Goal: Information Seeking & Learning: Find specific fact

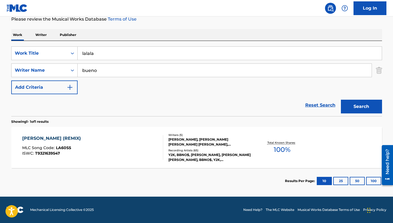
click at [106, 58] on input "lalala" at bounding box center [230, 53] width 304 height 13
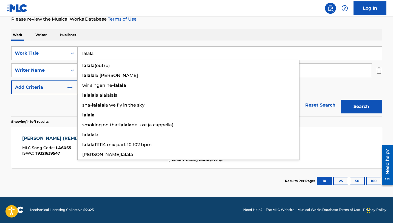
click at [106, 58] on input "lalala" at bounding box center [230, 53] width 304 height 13
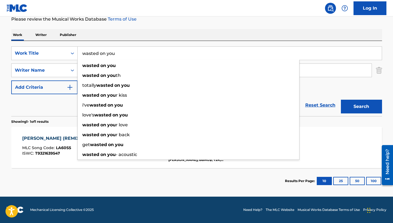
type input "wasted on you"
click at [88, 33] on div "Work Writer Publisher" at bounding box center [196, 35] width 371 height 12
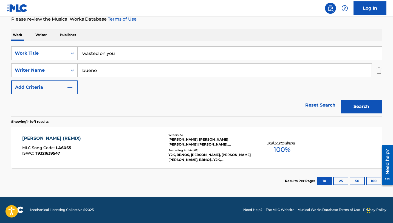
click at [101, 69] on input "bueno" at bounding box center [225, 70] width 294 height 13
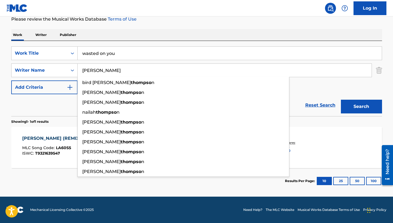
type input "[PERSON_NAME]"
click at [341, 100] on button "Search" at bounding box center [361, 107] width 41 height 14
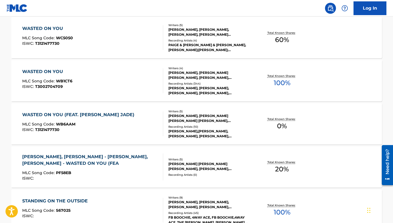
scroll to position [186, 0]
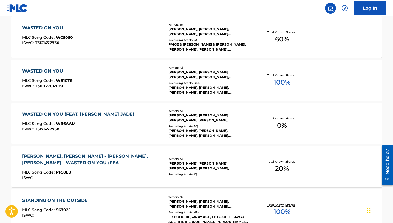
click at [56, 73] on div "WASTED ON YOU" at bounding box center [47, 71] width 50 height 7
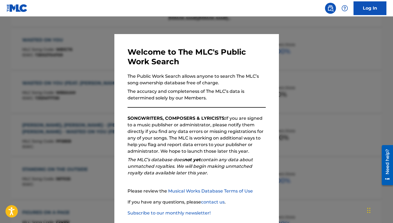
click at [102, 48] on div at bounding box center [196, 127] width 393 height 223
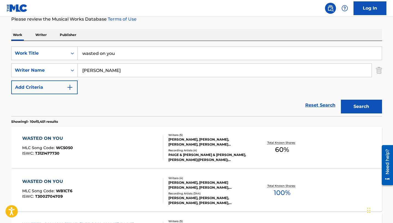
scroll to position [43, 0]
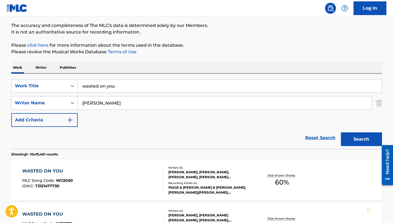
click at [104, 79] on input "wasted on you" at bounding box center [230, 85] width 304 height 13
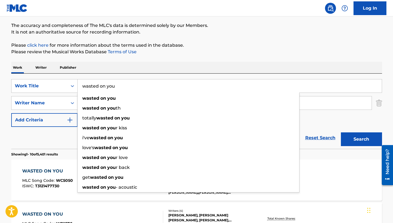
click at [104, 79] on input "wasted on you" at bounding box center [230, 85] width 304 height 13
click at [104, 80] on input "wasted on you" at bounding box center [230, 85] width 304 height 13
click at [97, 89] on input "wasted on you" at bounding box center [230, 85] width 304 height 13
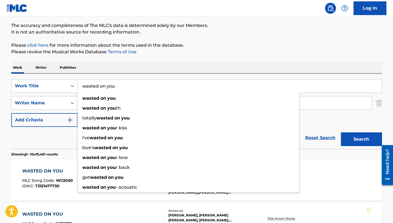
click at [97, 89] on input "wasted on you" at bounding box center [230, 85] width 304 height 13
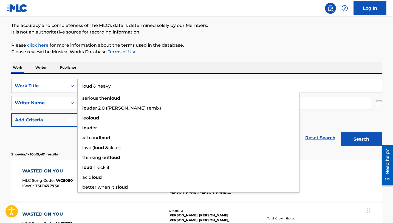
click at [341, 132] on button "Search" at bounding box center [361, 139] width 41 height 14
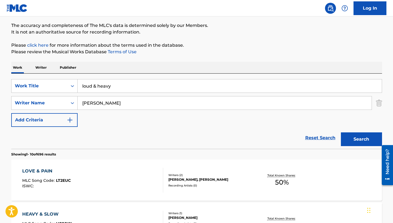
click at [104, 84] on input "loud & heavy" at bounding box center [230, 85] width 304 height 13
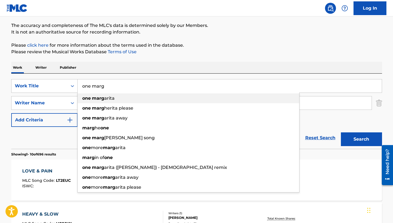
click at [119, 99] on div "one [PERSON_NAME]" at bounding box center [189, 98] width 222 height 10
type input "one [PERSON_NAME]"
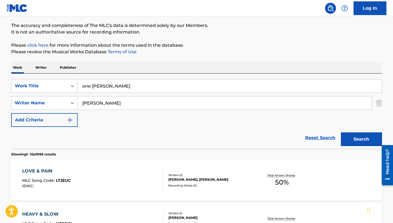
click at [341, 132] on button "Search" at bounding box center [361, 139] width 41 height 14
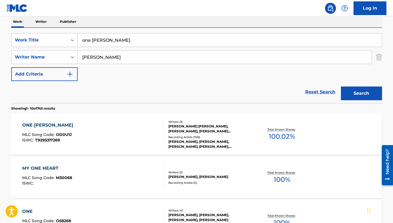
scroll to position [93, 0]
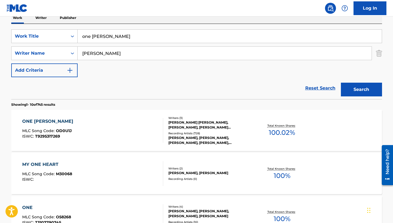
click at [56, 120] on div "ONE [PERSON_NAME]" at bounding box center [49, 121] width 54 height 7
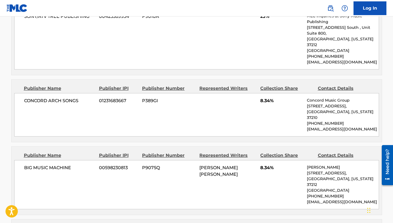
scroll to position [372, 0]
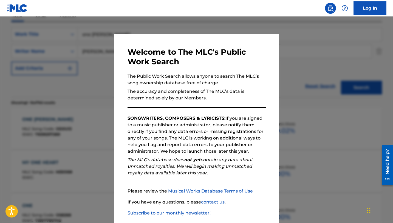
scroll to position [93, 0]
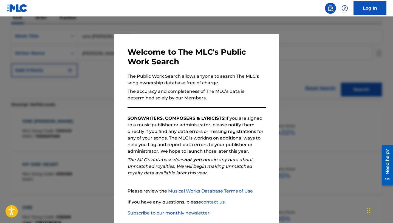
click at [86, 53] on div at bounding box center [196, 127] width 393 height 223
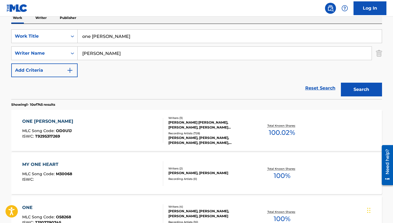
click at [98, 41] on input "one [PERSON_NAME]" at bounding box center [230, 36] width 304 height 13
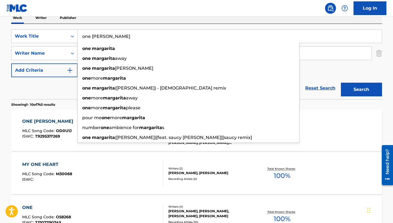
click at [98, 41] on input "one [PERSON_NAME]" at bounding box center [230, 36] width 304 height 13
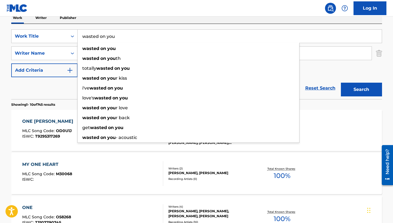
type input "wasted on you"
click at [341, 83] on button "Search" at bounding box center [361, 90] width 41 height 14
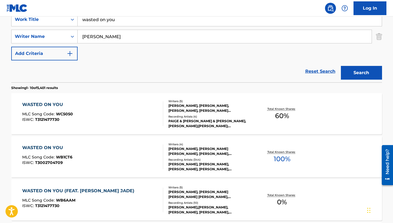
scroll to position [127, 0]
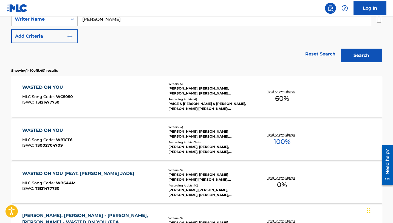
click at [52, 128] on div "WASTED ON YOU" at bounding box center [47, 130] width 50 height 7
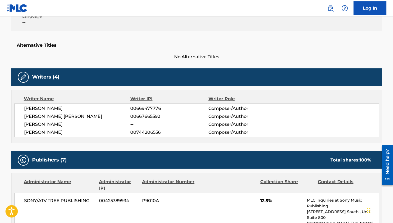
scroll to position [113, 0]
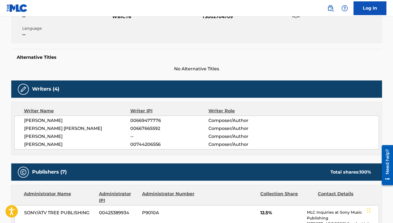
scroll to position [158, 0]
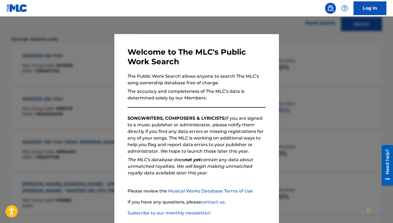
click at [106, 85] on div at bounding box center [196, 127] width 393 height 223
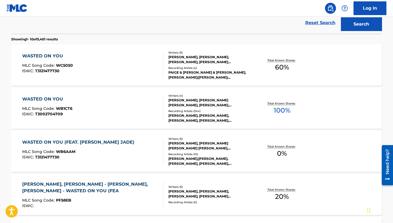
scroll to position [0, 0]
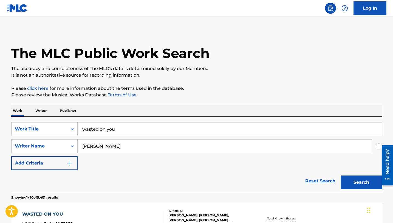
click at [111, 131] on input "wasted on you" at bounding box center [230, 128] width 304 height 13
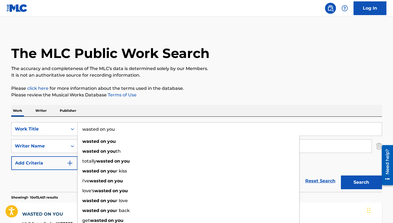
click at [110, 131] on input "wasted on you" at bounding box center [230, 128] width 304 height 13
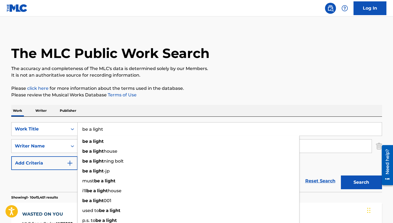
click at [341, 175] on button "Search" at bounding box center [361, 182] width 41 height 14
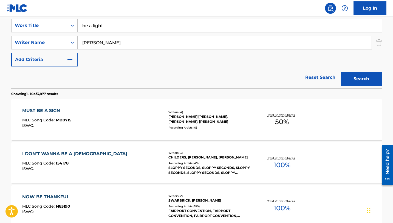
scroll to position [95, 0]
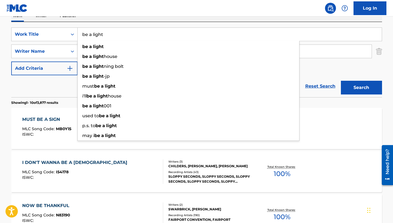
click at [126, 37] on input "be a light" at bounding box center [230, 34] width 304 height 13
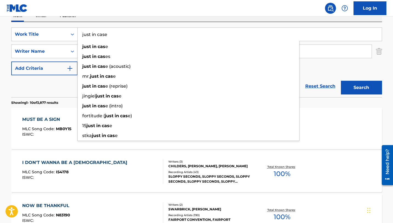
type input "just in case"
click at [341, 81] on button "Search" at bounding box center [361, 88] width 41 height 14
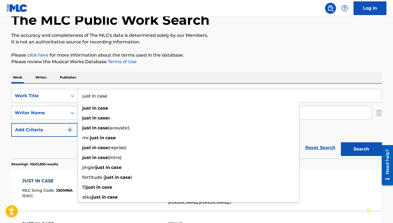
click at [118, 74] on div "Work Writer Publisher" at bounding box center [196, 78] width 371 height 12
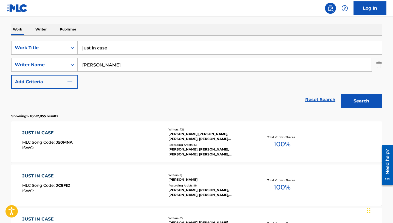
scroll to position [114, 0]
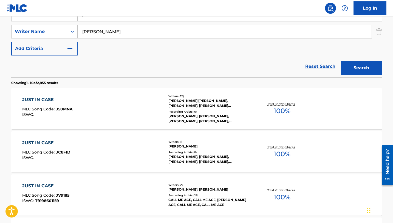
click at [53, 101] on div "JUST IN CASE" at bounding box center [47, 99] width 50 height 7
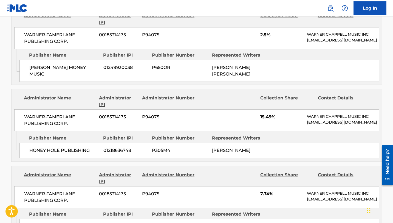
scroll to position [346, 0]
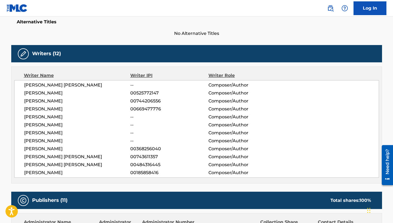
scroll to position [114, 0]
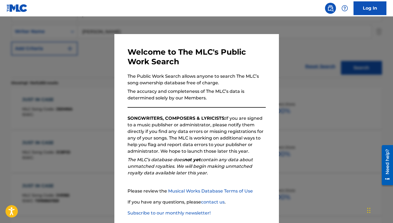
click at [50, 76] on div at bounding box center [196, 127] width 393 height 223
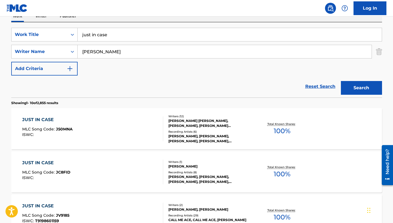
scroll to position [73, 0]
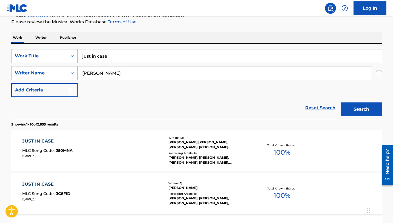
click at [106, 56] on input "just in case" at bounding box center [230, 55] width 304 height 13
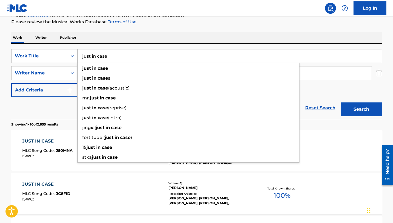
click at [106, 56] on input "just in case" at bounding box center [230, 55] width 304 height 13
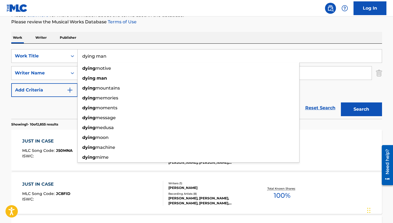
click at [341, 102] on button "Search" at bounding box center [361, 109] width 41 height 14
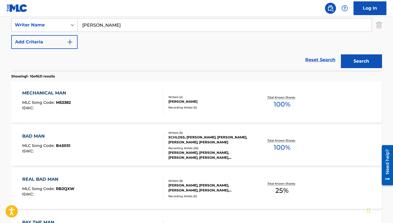
scroll to position [62, 0]
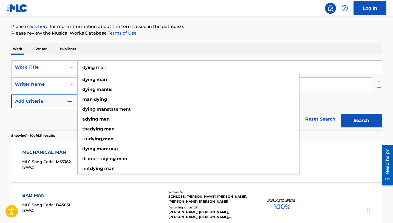
click at [131, 69] on input "dying man" at bounding box center [230, 67] width 304 height 13
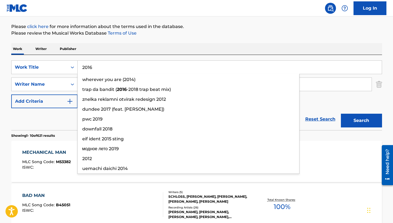
click at [341, 114] on button "Search" at bounding box center [361, 121] width 41 height 14
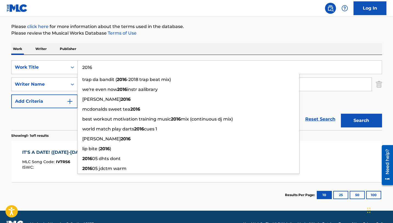
click at [194, 65] on input "2016" at bounding box center [230, 67] width 304 height 13
type input "d"
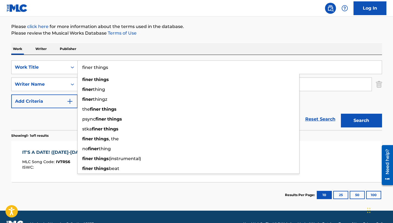
click at [341, 114] on button "Search" at bounding box center [361, 121] width 41 height 14
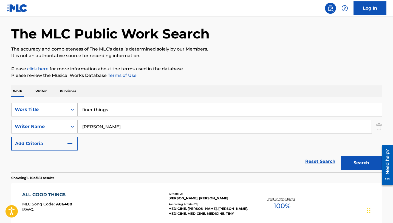
scroll to position [0, 0]
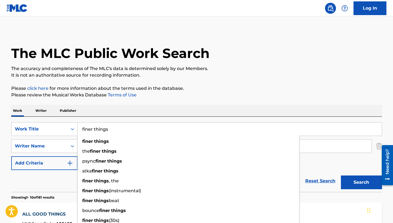
click at [110, 127] on input "finer things" at bounding box center [230, 128] width 304 height 13
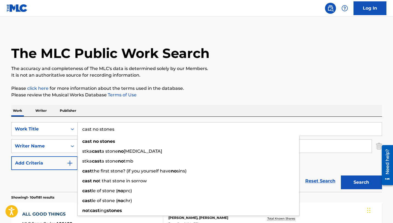
click at [341, 175] on button "Search" at bounding box center [361, 182] width 41 height 14
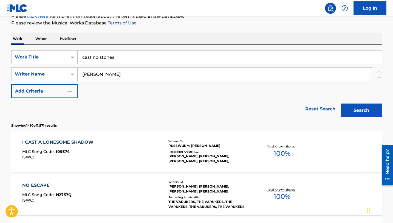
scroll to position [60, 0]
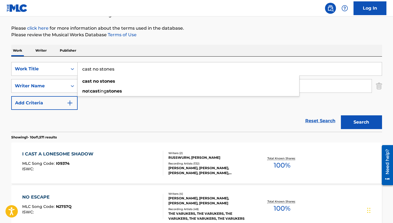
click at [131, 71] on input "cast no stones" at bounding box center [230, 68] width 304 height 13
click at [341, 115] on button "Search" at bounding box center [361, 122] width 41 height 14
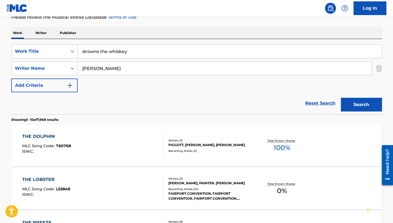
scroll to position [100, 0]
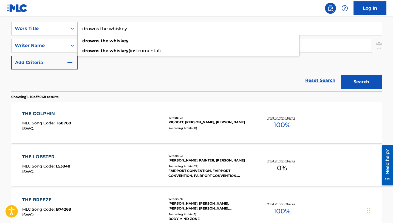
click at [156, 30] on input "drowns the whiskey" at bounding box center [230, 28] width 304 height 13
type input "any ol' barstool"
click at [341, 75] on button "Search" at bounding box center [361, 82] width 41 height 14
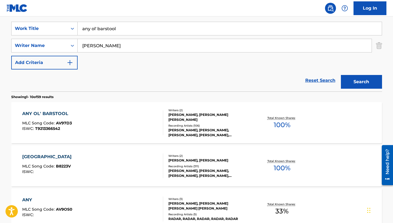
click at [50, 114] on div "ANY OL' BARSTOOL" at bounding box center [47, 113] width 50 height 7
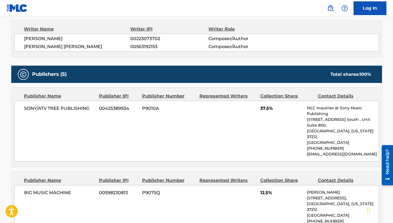
scroll to position [192, 0]
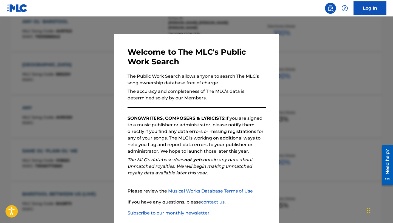
scroll to position [100, 0]
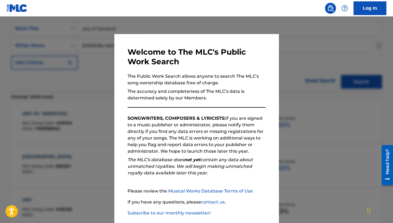
click at [102, 64] on div at bounding box center [196, 127] width 393 height 223
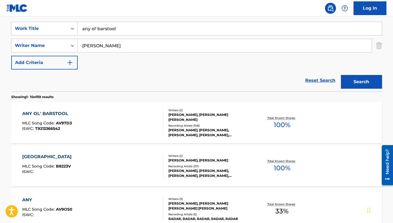
click at [111, 34] on input "any ol' barstool" at bounding box center [230, 28] width 304 height 13
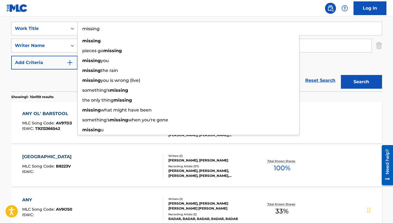
click at [341, 75] on button "Search" at bounding box center [361, 82] width 41 height 14
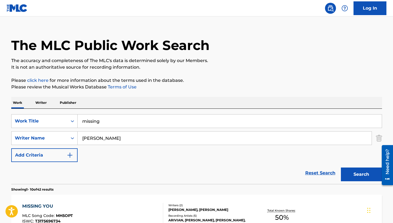
scroll to position [0, 0]
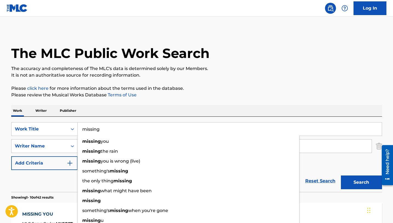
click at [116, 126] on input "missing" at bounding box center [230, 128] width 304 height 13
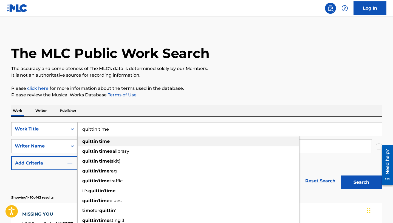
click at [122, 143] on div "quittin time" at bounding box center [189, 141] width 222 height 10
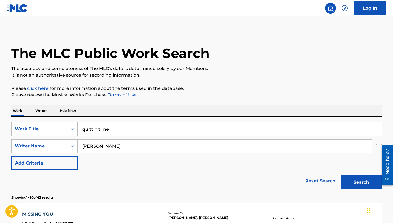
click at [341, 175] on button "Search" at bounding box center [361, 182] width 41 height 14
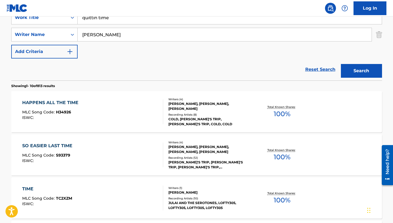
scroll to position [106, 0]
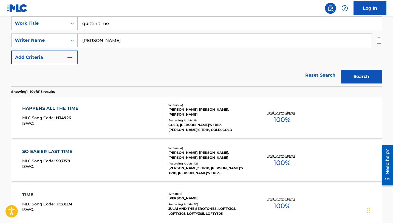
click at [97, 24] on input "quittin time" at bounding box center [230, 23] width 304 height 13
click at [341, 70] on button "Search" at bounding box center [361, 77] width 41 height 14
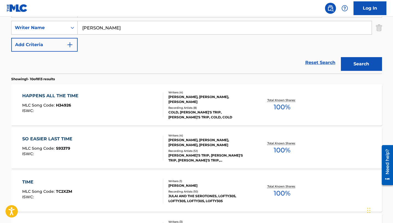
scroll to position [96, 0]
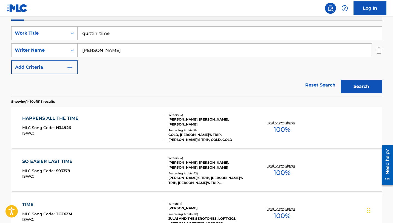
click at [129, 36] on input "quittin' time" at bounding box center [230, 33] width 304 height 13
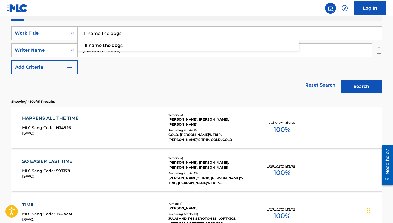
type input "i'll name the dogs"
click at [341, 80] on button "Search" at bounding box center [361, 87] width 41 height 14
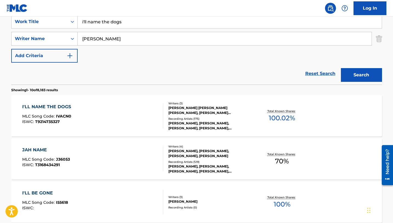
scroll to position [121, 0]
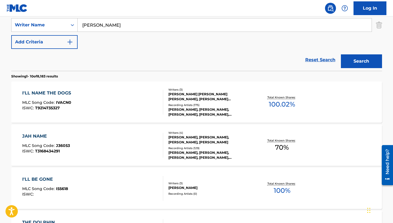
click at [63, 92] on div "I'LL NAME THE DOGS" at bounding box center [48, 93] width 52 height 7
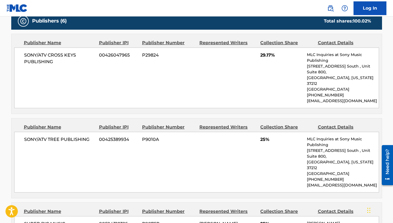
scroll to position [253, 0]
